Goal: Task Accomplishment & Management: Manage account settings

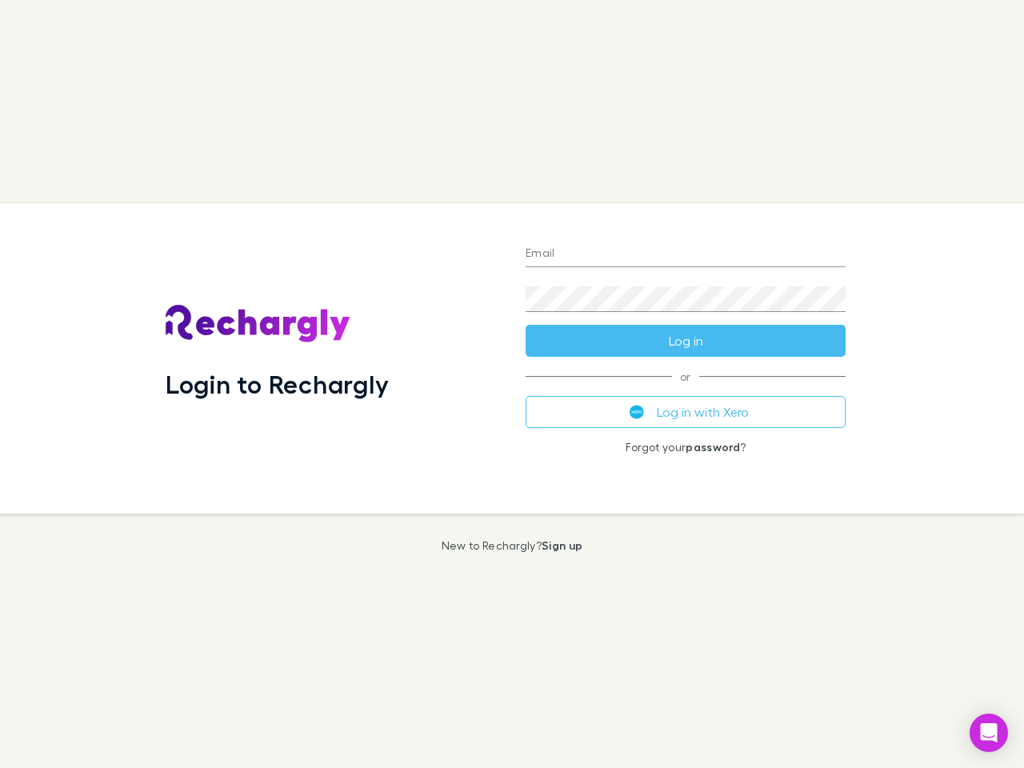
click at [512, 384] on div "Login to Rechargly" at bounding box center [333, 358] width 360 height 311
click at [686, 255] on input "Email" at bounding box center [686, 255] width 320 height 26
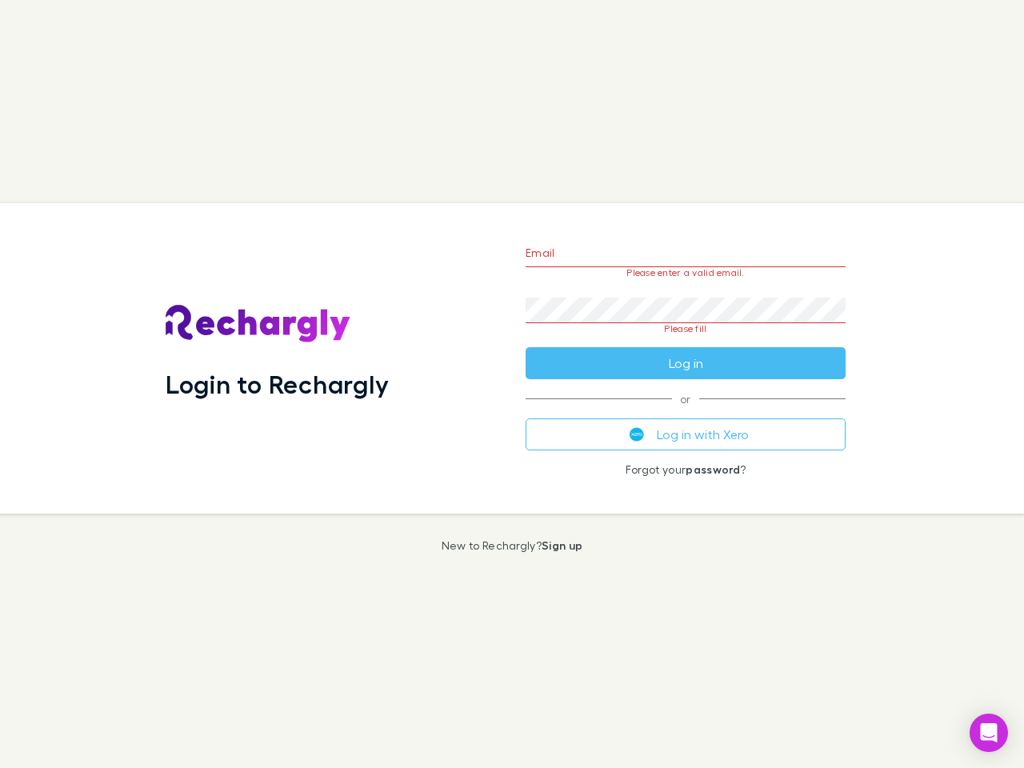
click at [686, 341] on form "Email Please enter a valid email. Password Please fill Log in" at bounding box center [686, 304] width 320 height 150
click at [686, 412] on div "Email Please enter a valid email. Password Please fill Log in or Log in with Xe…" at bounding box center [686, 358] width 346 height 311
click at [989, 733] on icon "Open Intercom Messenger" at bounding box center [989, 732] width 17 height 19
